Goal: Navigation & Orientation: Find specific page/section

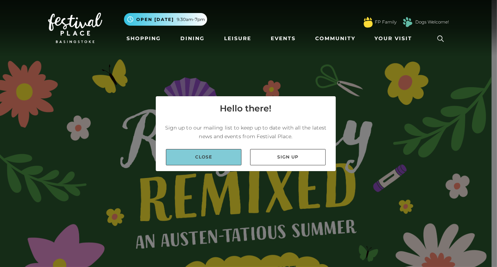
click at [198, 154] on link "Close" at bounding box center [204, 157] width 76 height 16
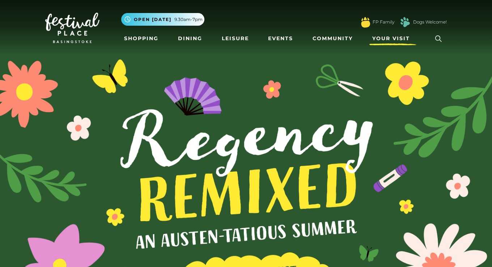
click at [385, 38] on span "Your Visit" at bounding box center [391, 39] width 38 height 8
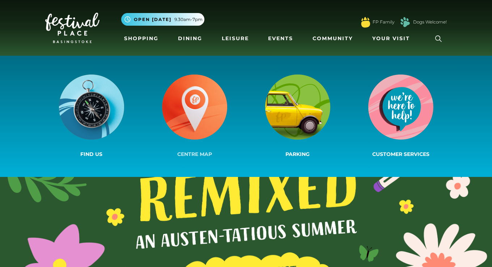
click at [199, 107] on img at bounding box center [194, 106] width 65 height 65
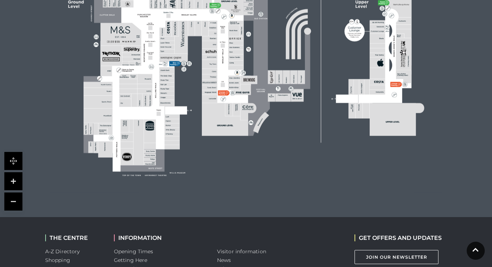
scroll to position [397, 0]
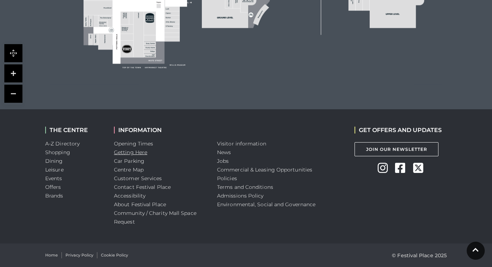
click at [122, 151] on link "Getting Here" at bounding box center [130, 152] width 33 height 7
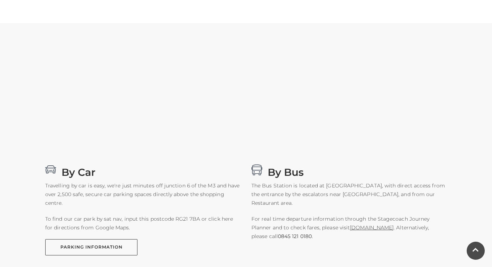
scroll to position [362, 0]
